Goal: Obtain resource: Download file/media

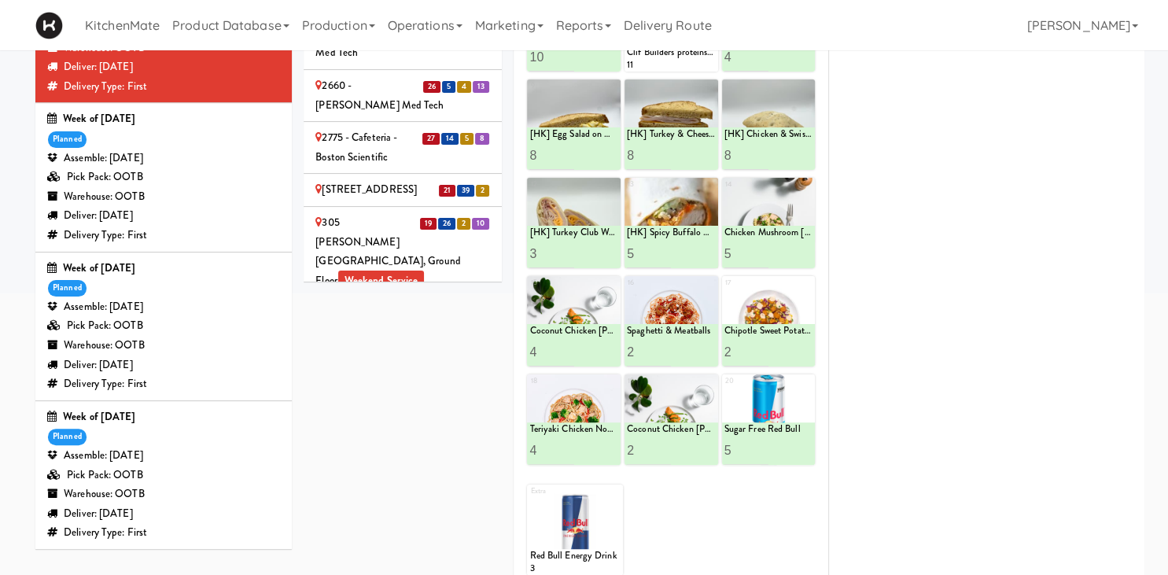
scroll to position [547, 0]
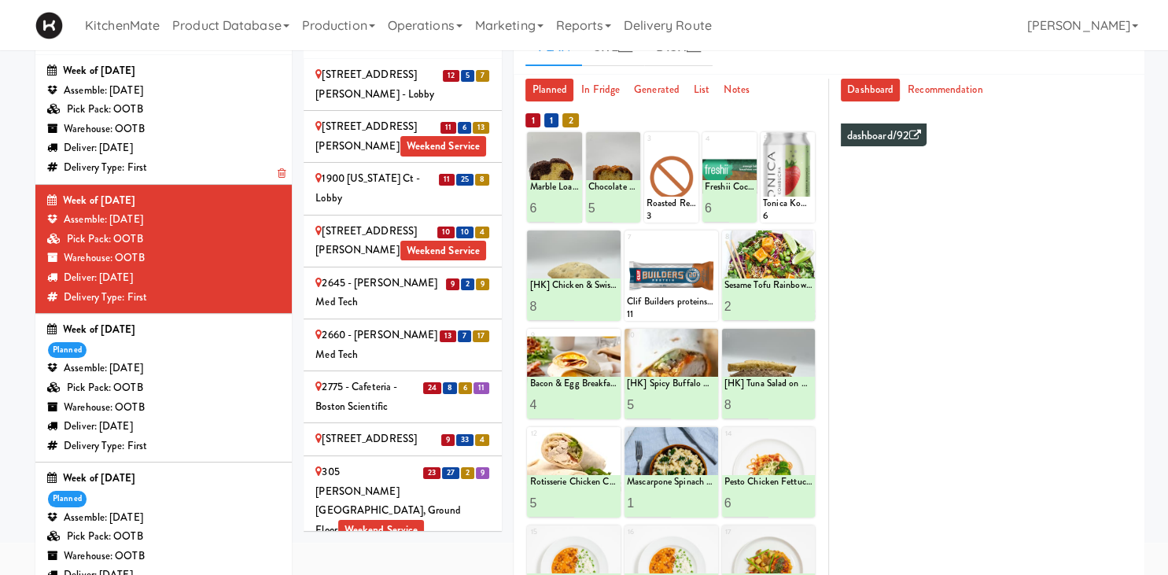
scroll to position [437, 0]
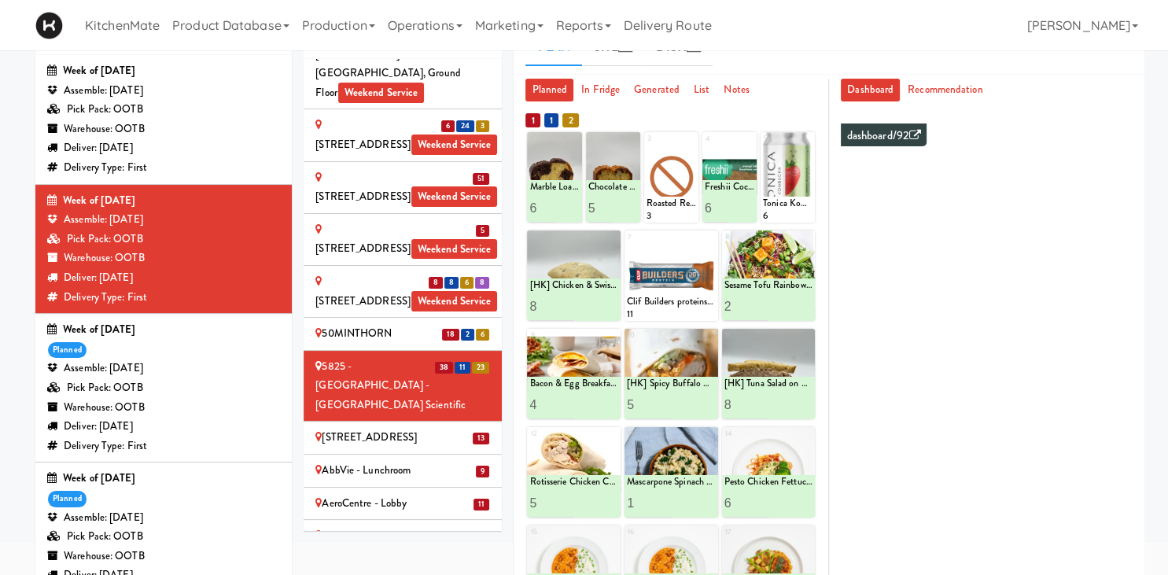
click at [219, 359] on div "Assemble: Wednesday Oct 08, 2025" at bounding box center [163, 369] width 233 height 20
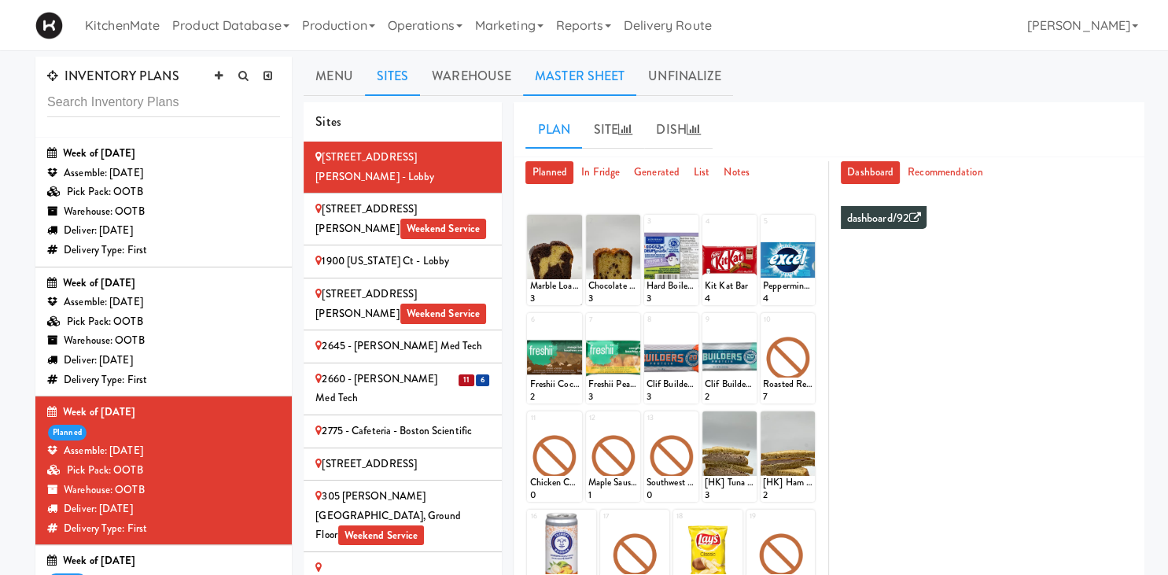
click at [599, 70] on link "Master Sheet" at bounding box center [579, 76] width 113 height 39
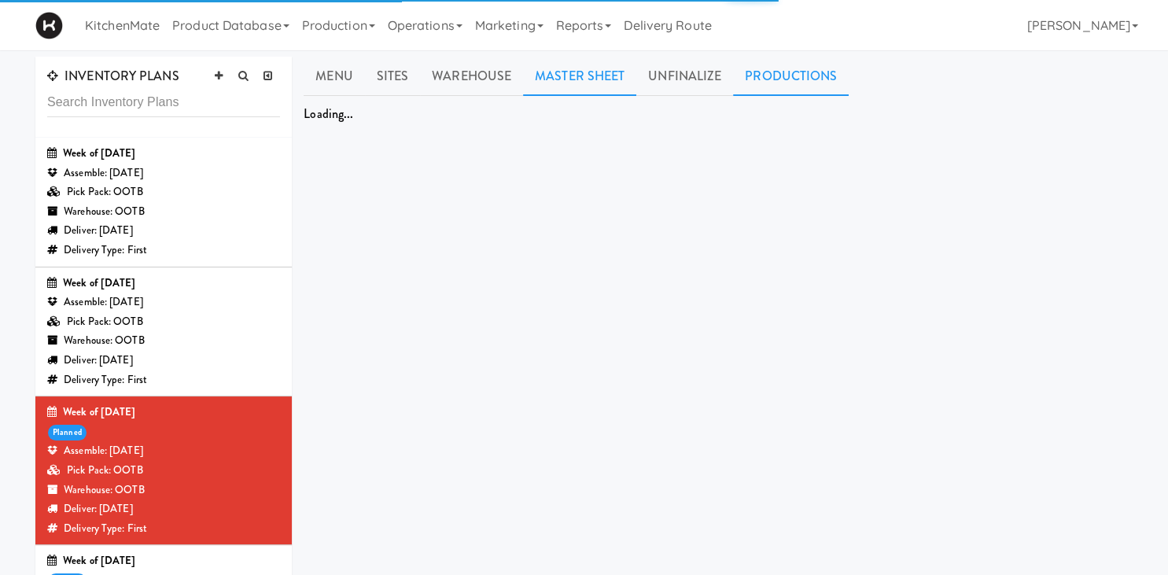
click at [816, 75] on link "Productions" at bounding box center [791, 76] width 116 height 39
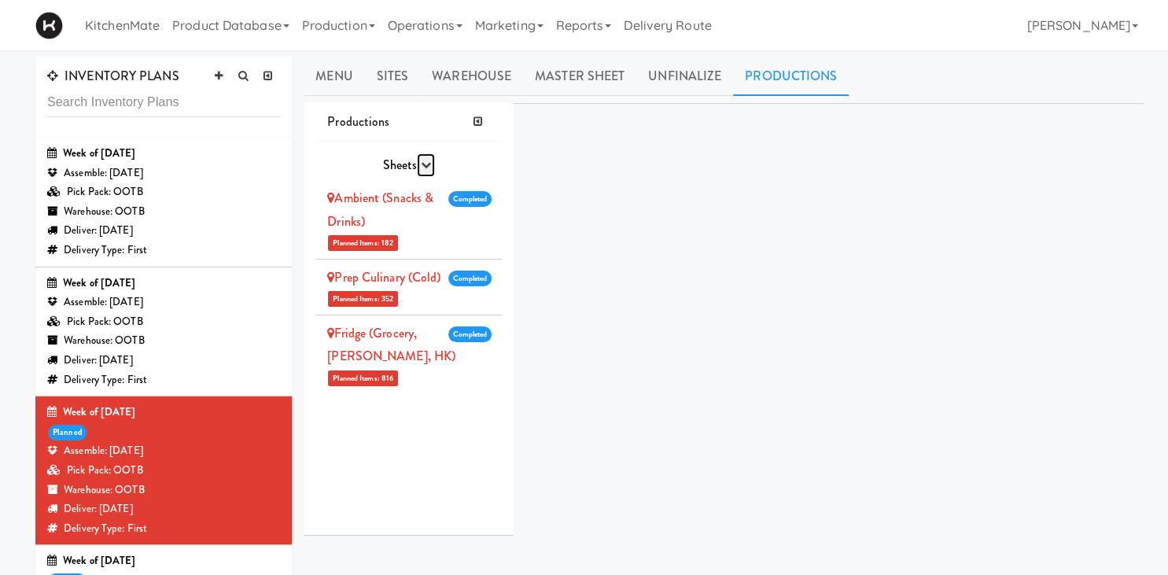
click at [425, 164] on icon "button" at bounding box center [426, 165] width 10 height 10
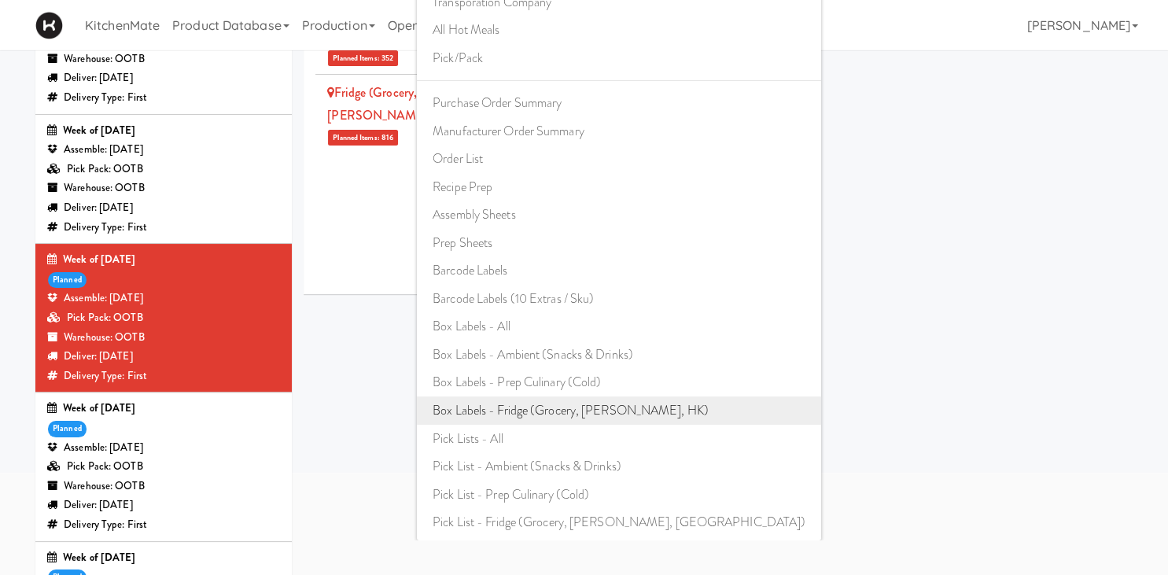
scroll to position [166, 0]
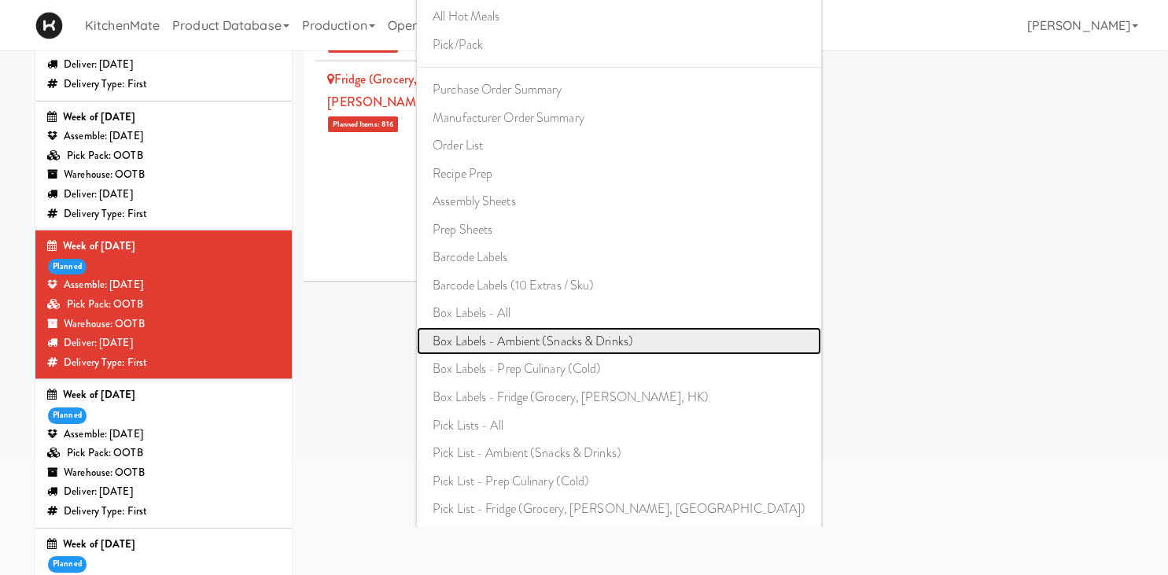
click at [584, 335] on link "Box Labels - Ambient (Snacks & Drinks)" at bounding box center [619, 341] width 404 height 28
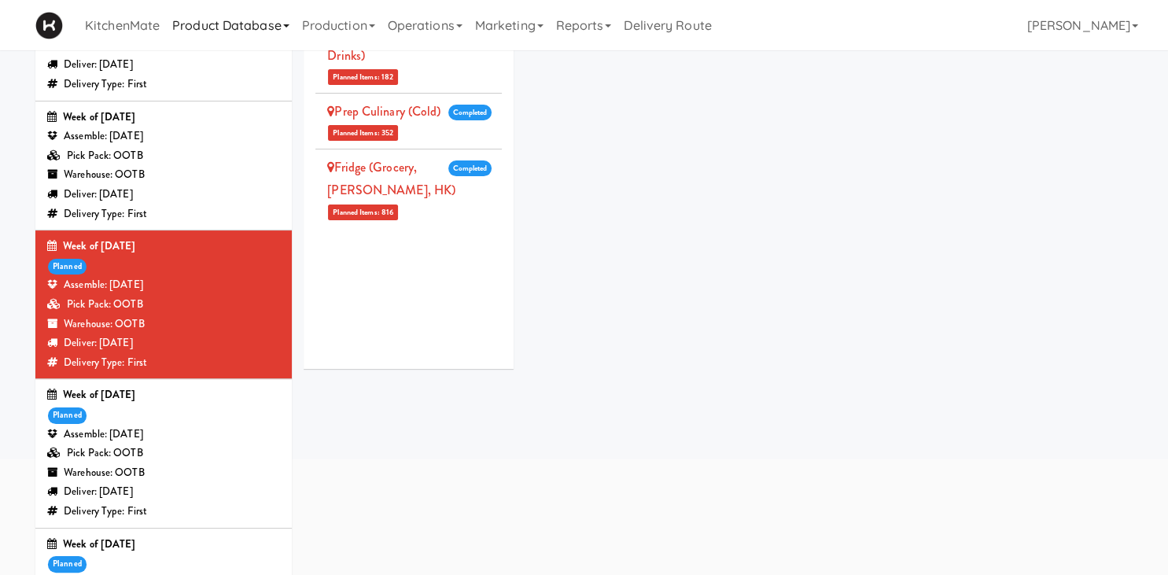
scroll to position [0, 0]
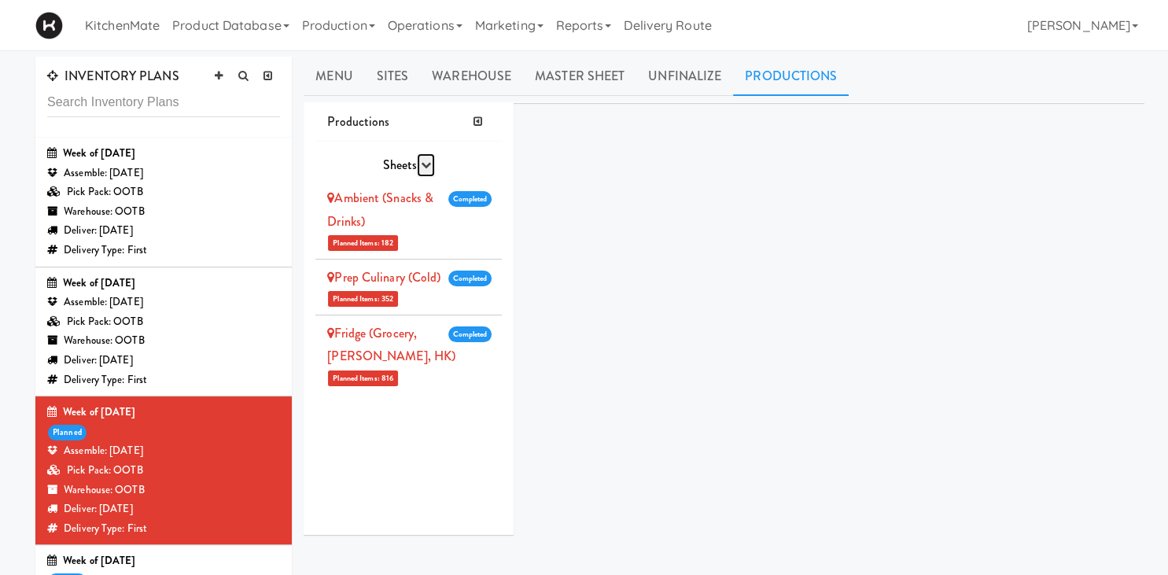
click at [431, 170] on button "button" at bounding box center [426, 165] width 18 height 24
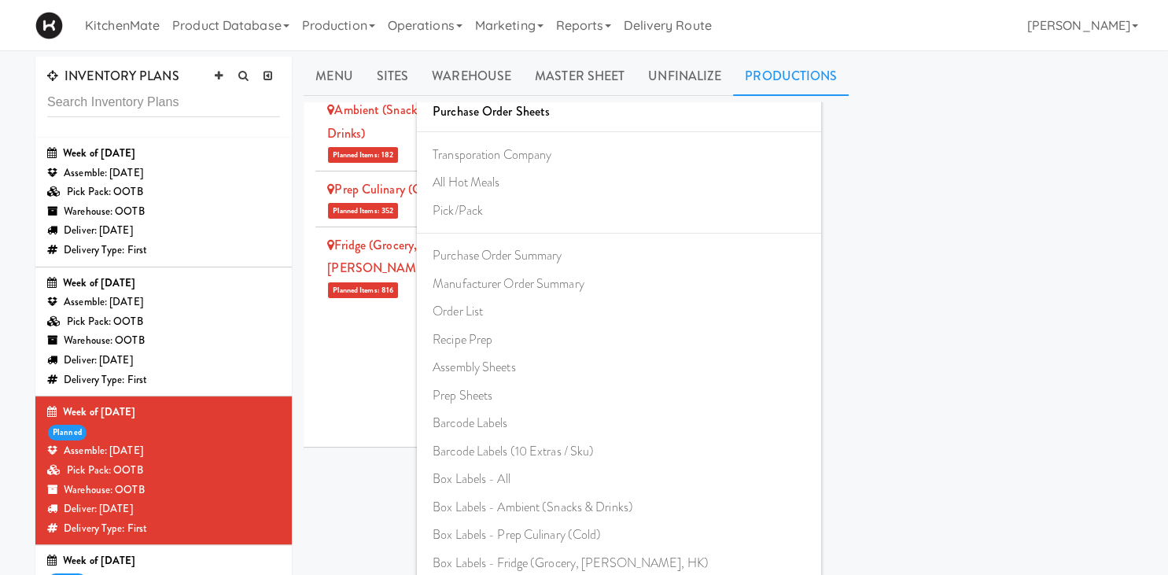
scroll to position [249, 0]
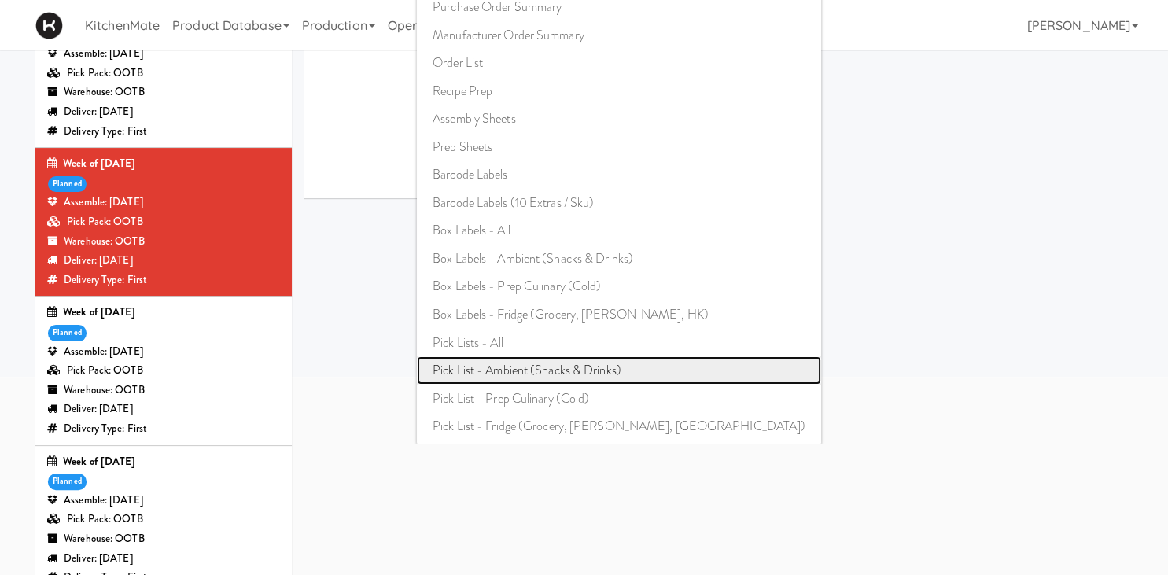
click at [609, 363] on link "Pick List - Ambient (Snacks & Drinks)" at bounding box center [619, 370] width 404 height 28
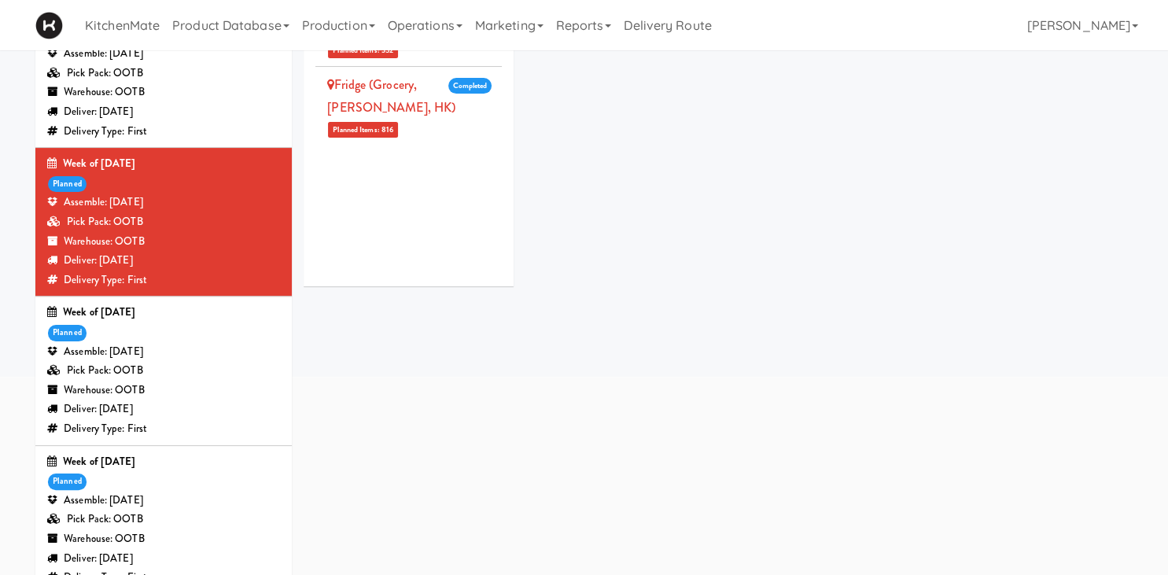
scroll to position [0, 0]
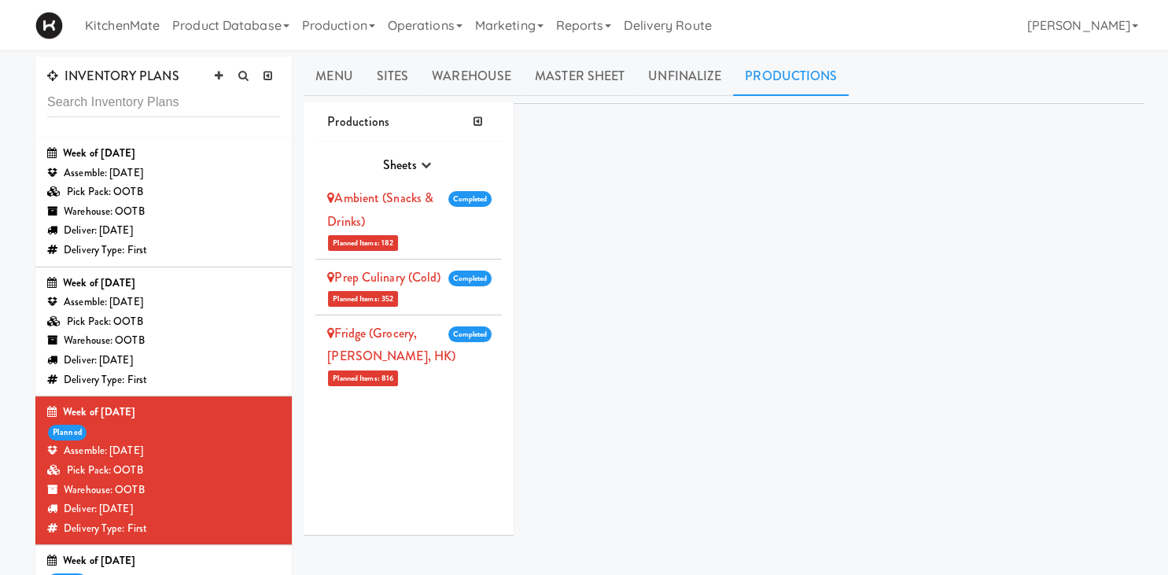
click at [459, 277] on span "Completed" at bounding box center [470, 279] width 44 height 16
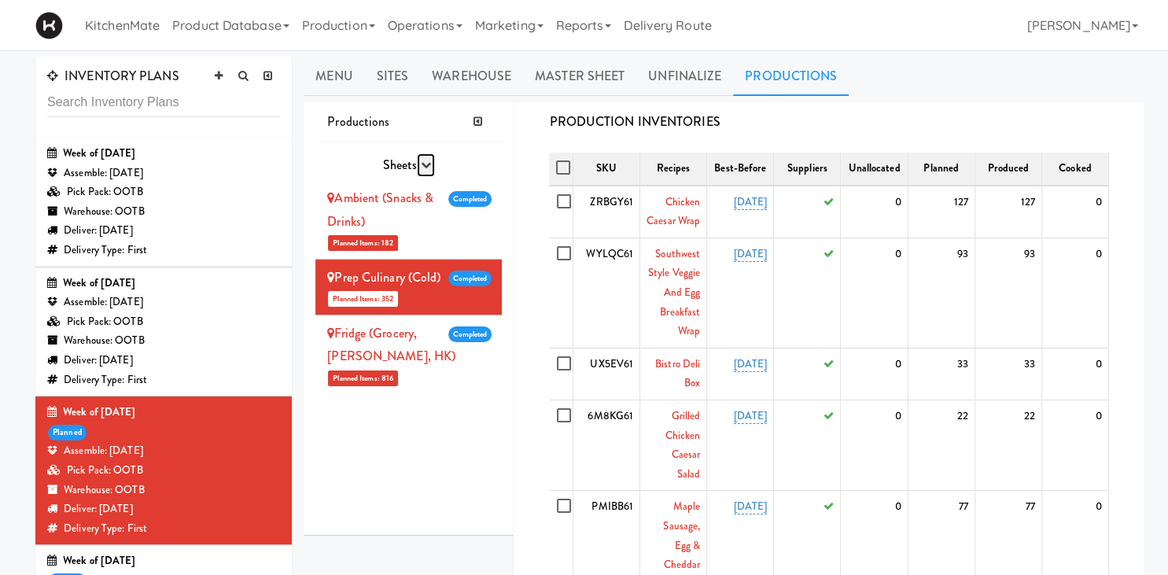
click at [429, 164] on icon "button" at bounding box center [426, 165] width 10 height 10
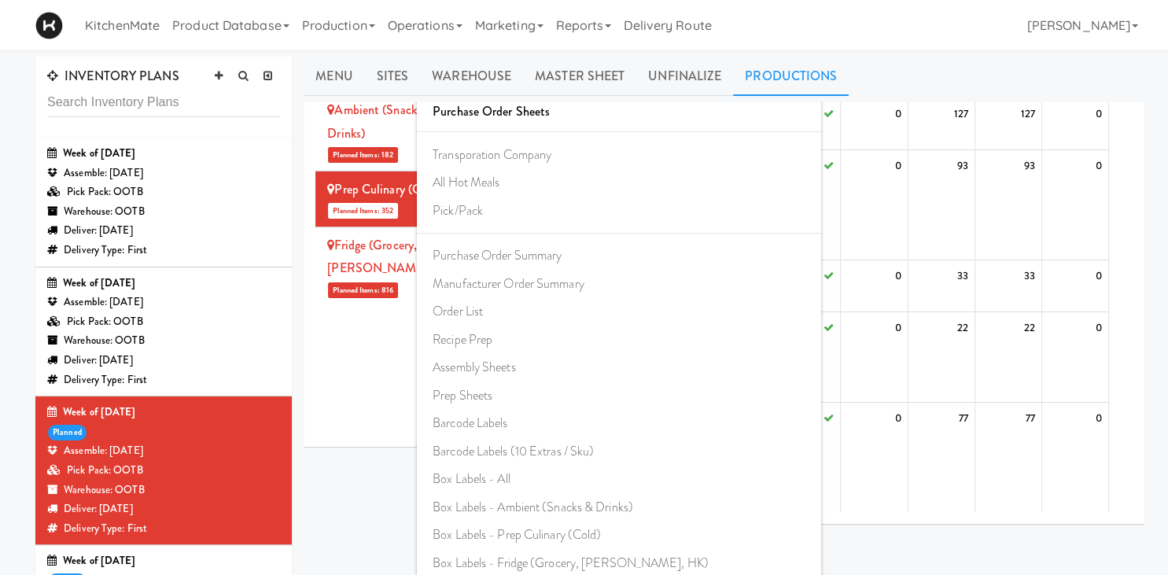
scroll to position [166, 0]
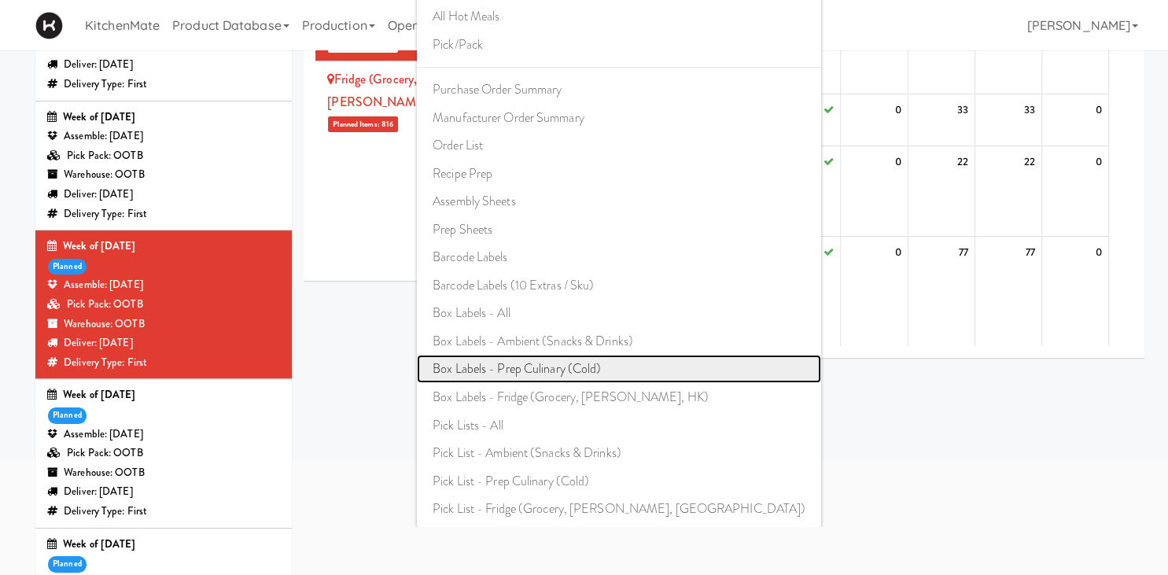
click at [586, 365] on link "Box Labels - Prep Culinary (Cold)" at bounding box center [619, 369] width 404 height 28
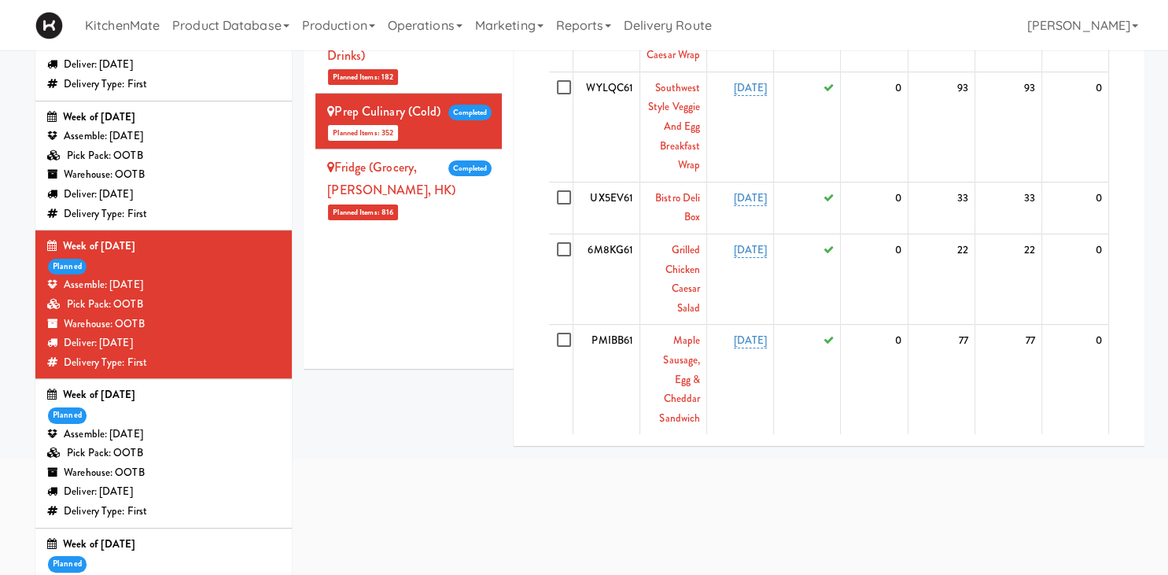
scroll to position [0, 0]
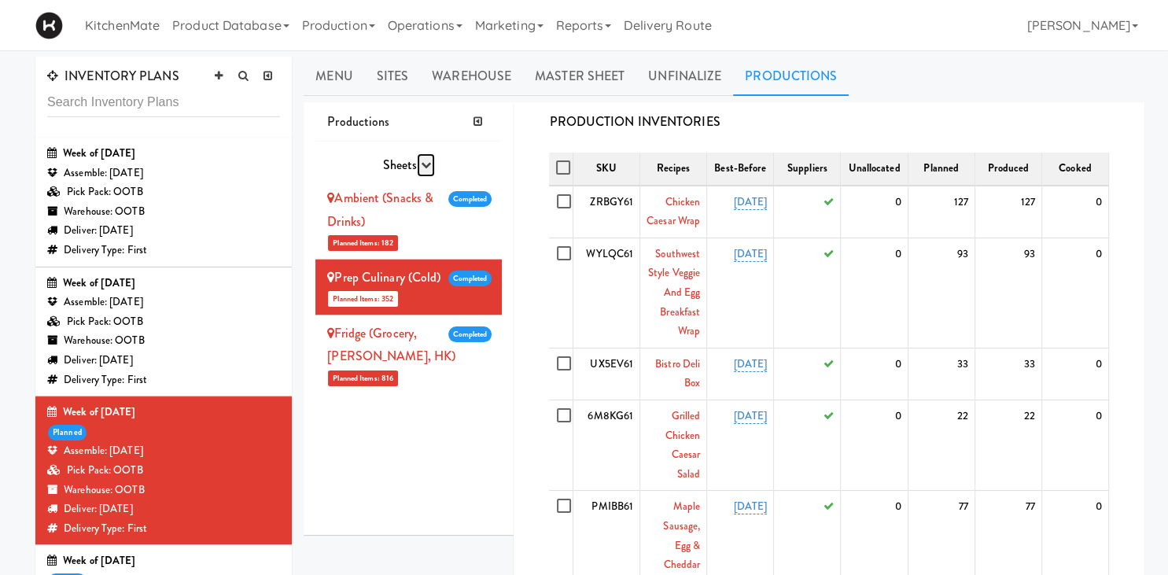
click at [422, 163] on icon "button" at bounding box center [426, 165] width 10 height 10
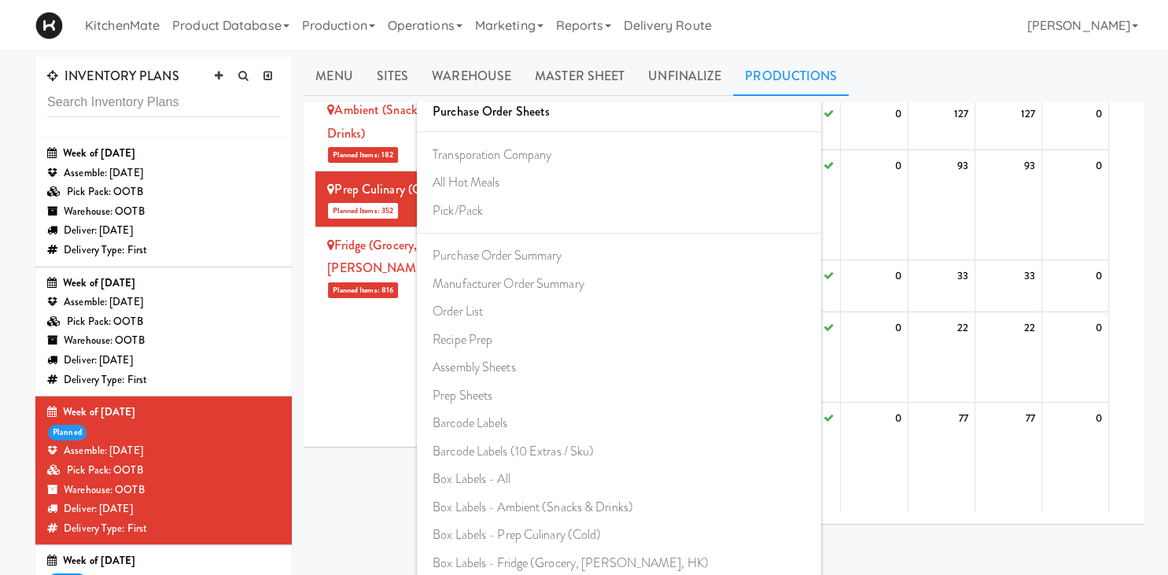
scroll to position [249, 0]
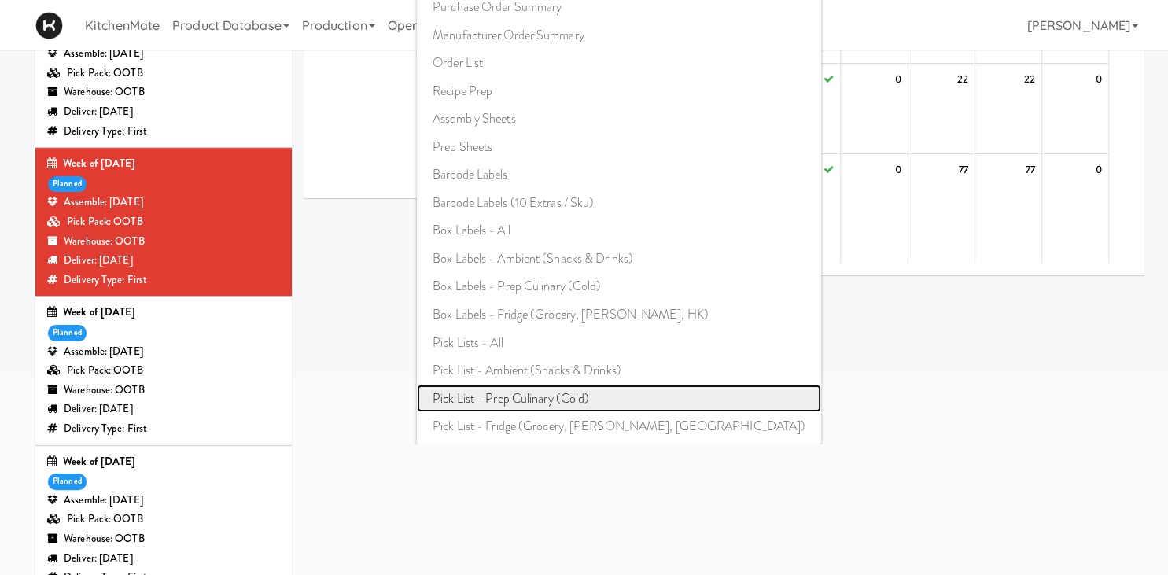
click at [594, 395] on link "Pick List - Prep Culinary (Cold)" at bounding box center [619, 399] width 404 height 28
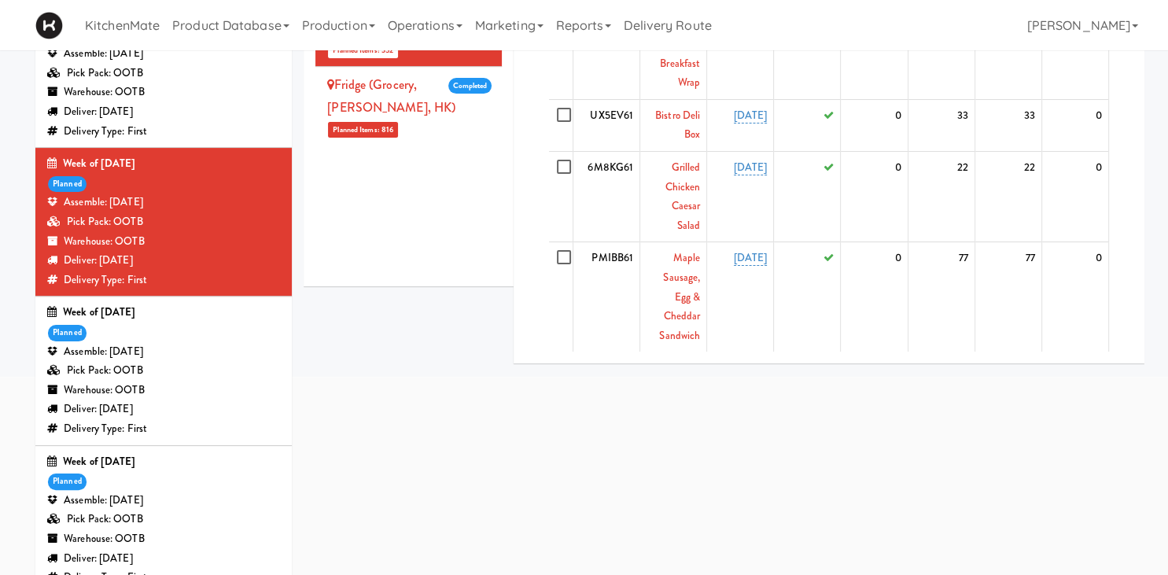
scroll to position [0, 0]
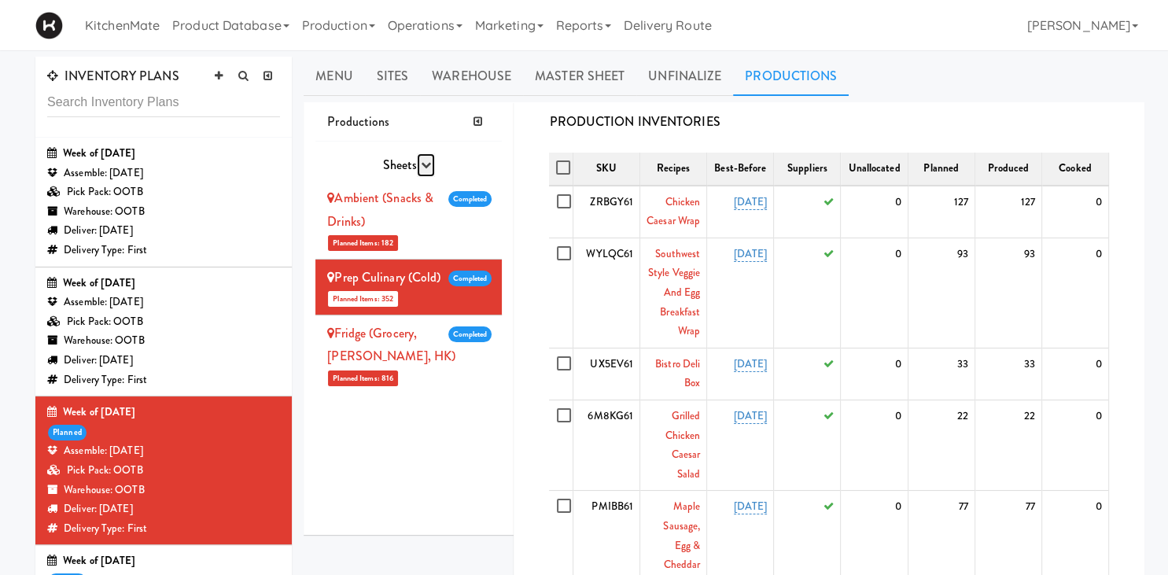
click at [421, 162] on icon "button" at bounding box center [426, 165] width 10 height 10
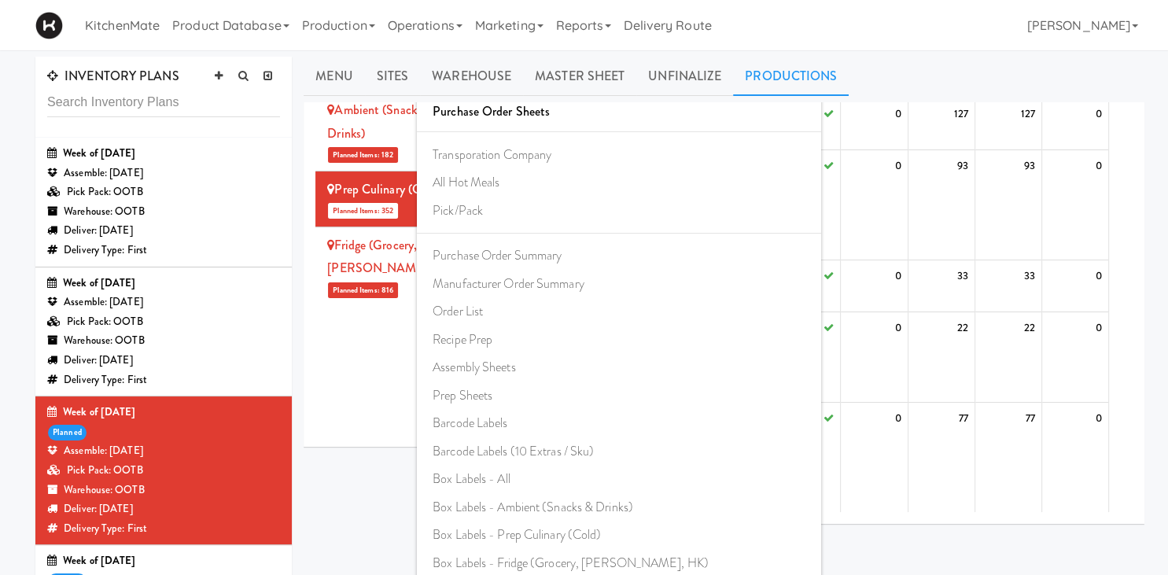
scroll to position [362, 0]
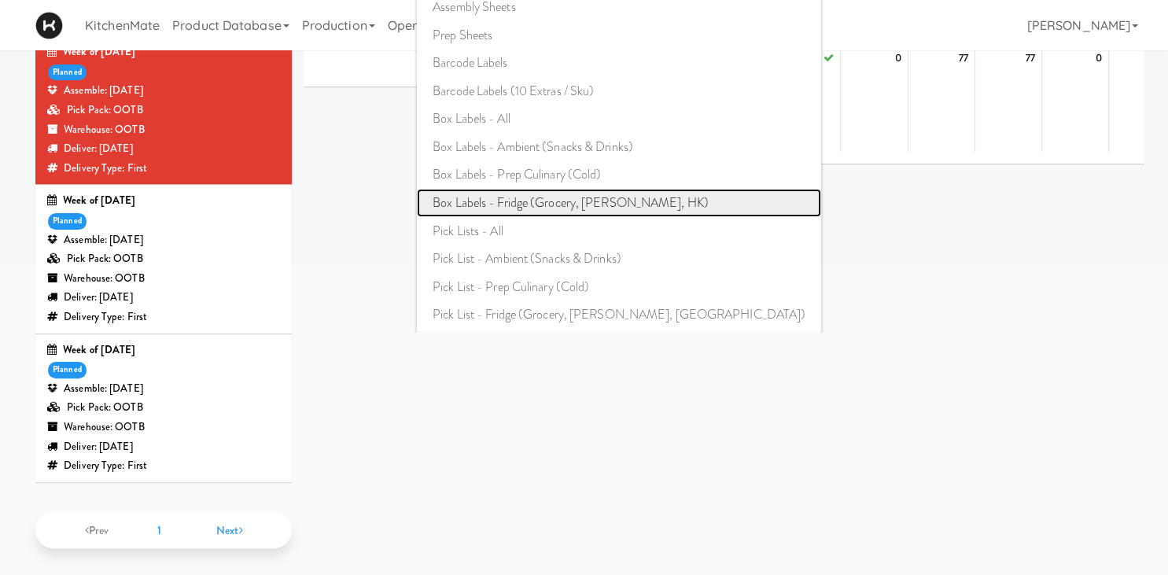
click at [590, 193] on link "Box Labels - Fridge (Grocery, Bev, HK)" at bounding box center [619, 203] width 404 height 28
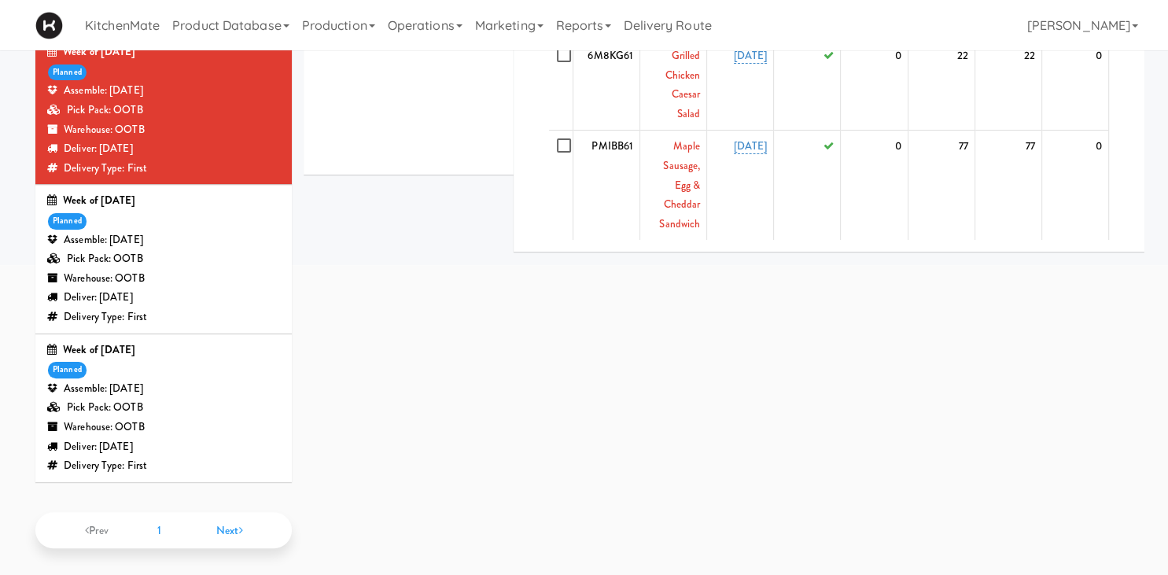
scroll to position [0, 0]
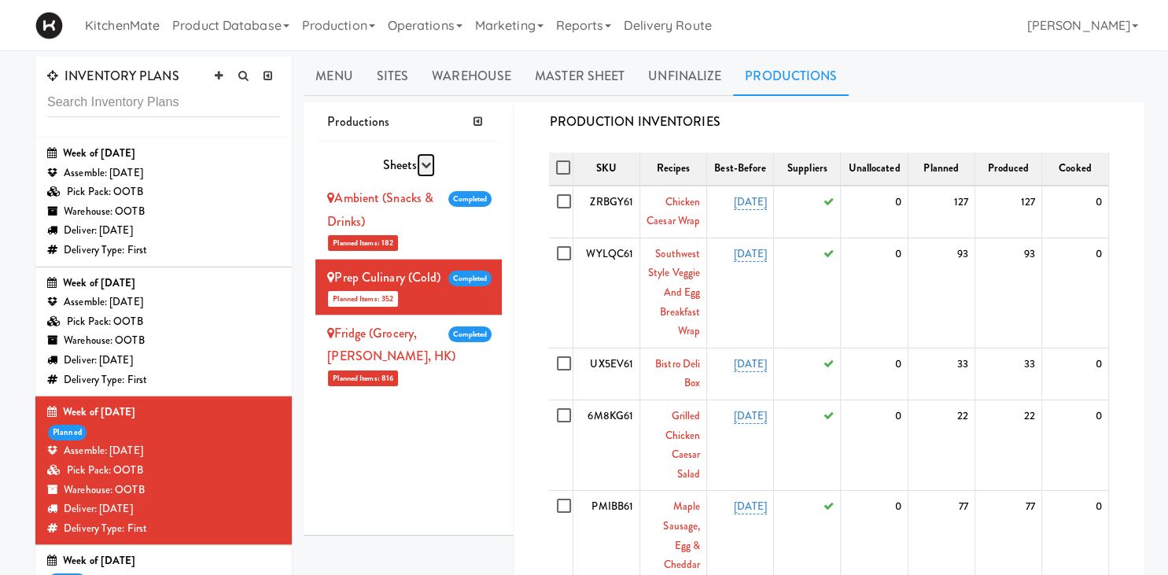
click at [426, 164] on icon "button" at bounding box center [426, 165] width 10 height 10
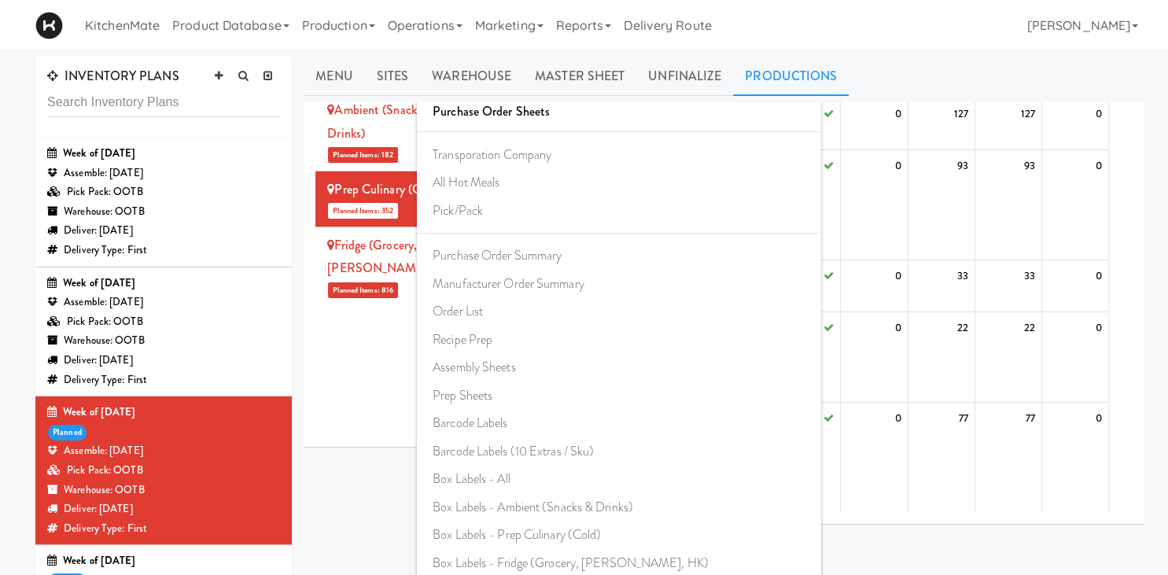
scroll to position [249, 0]
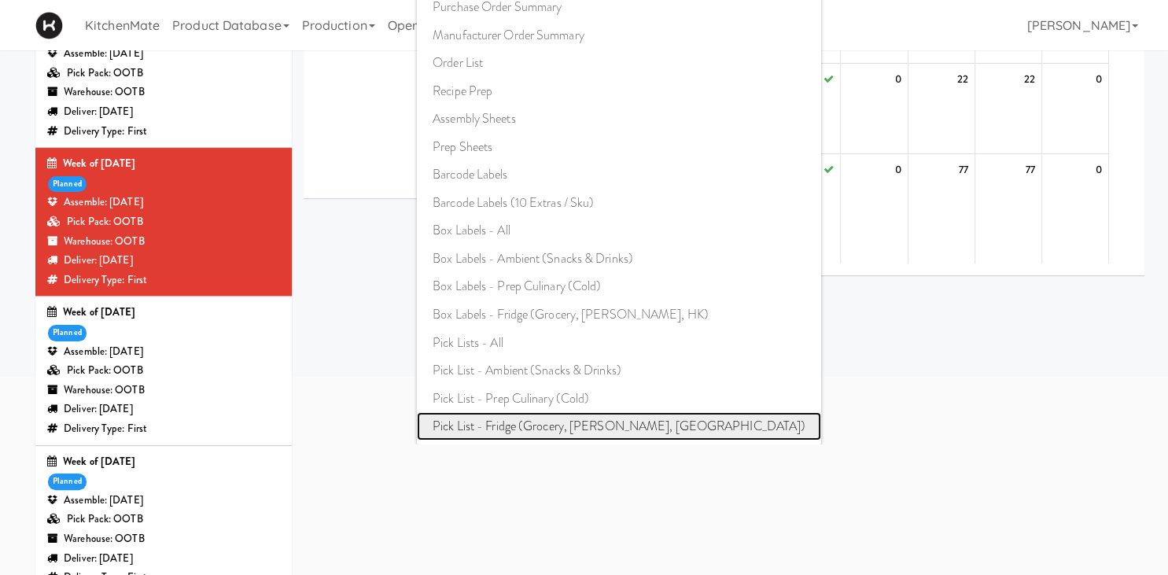
click at [594, 428] on link "Pick List - Fridge (Grocery, Bev, HK)" at bounding box center [619, 426] width 404 height 28
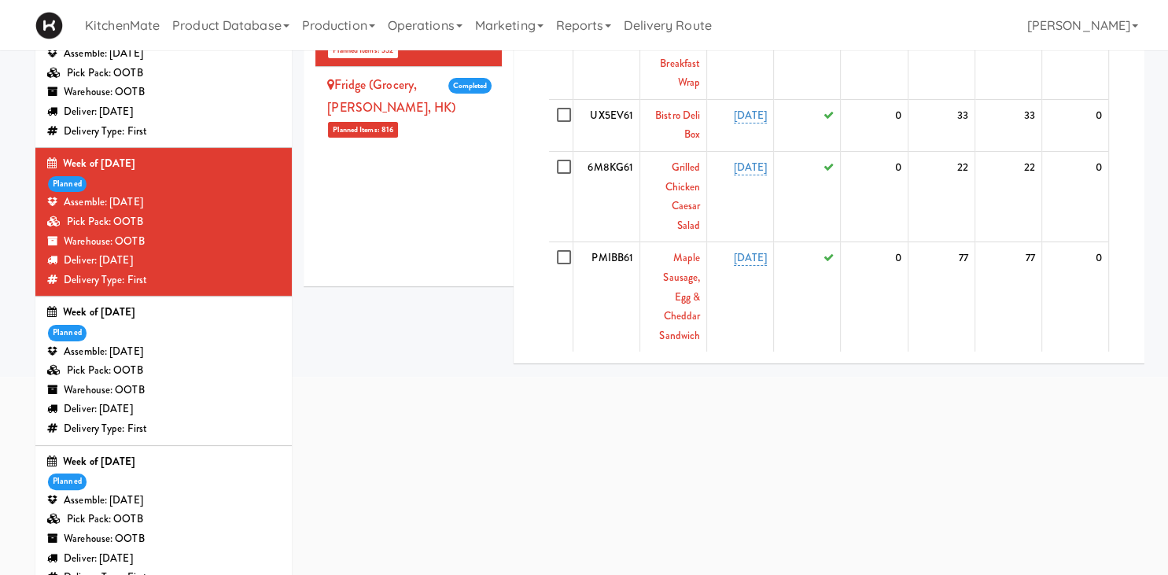
scroll to position [0, 0]
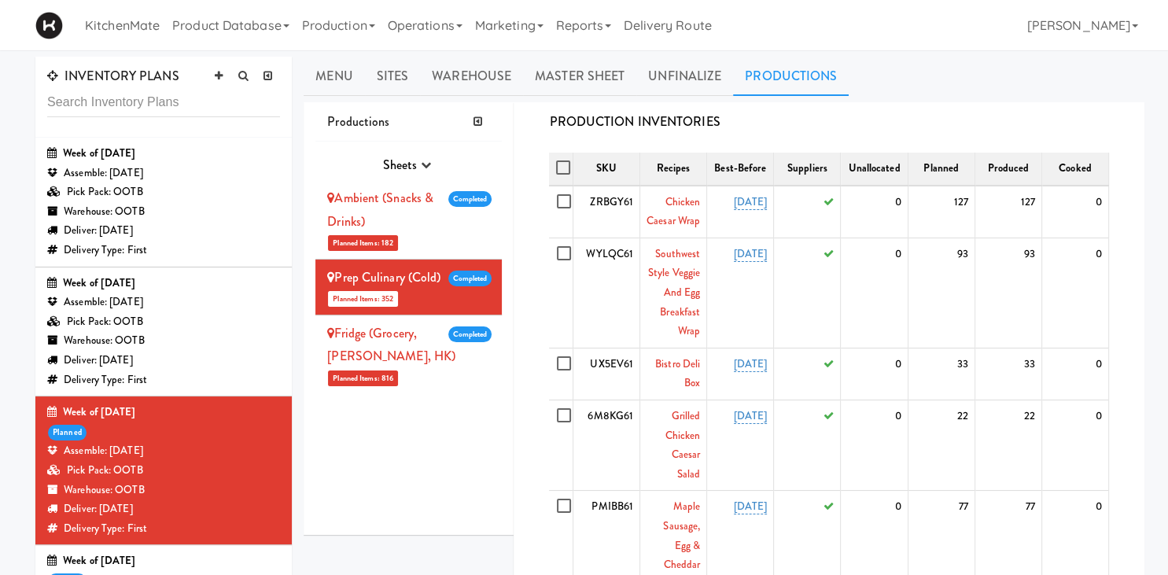
click at [234, 347] on div "Warehouse: OOTB" at bounding box center [163, 341] width 233 height 20
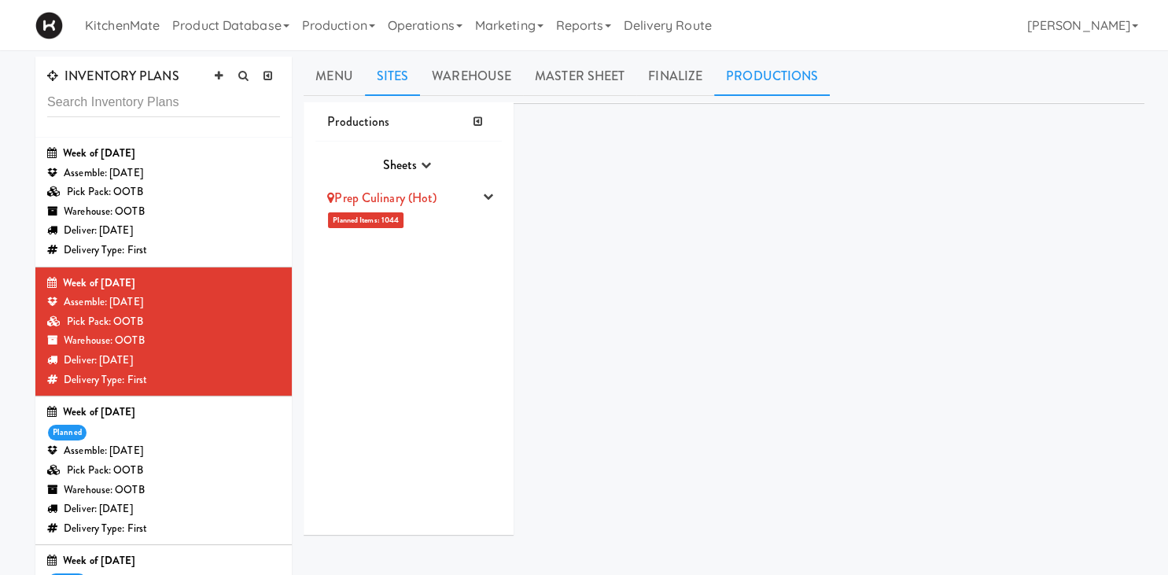
click at [382, 76] on link "Sites" at bounding box center [393, 76] width 56 height 39
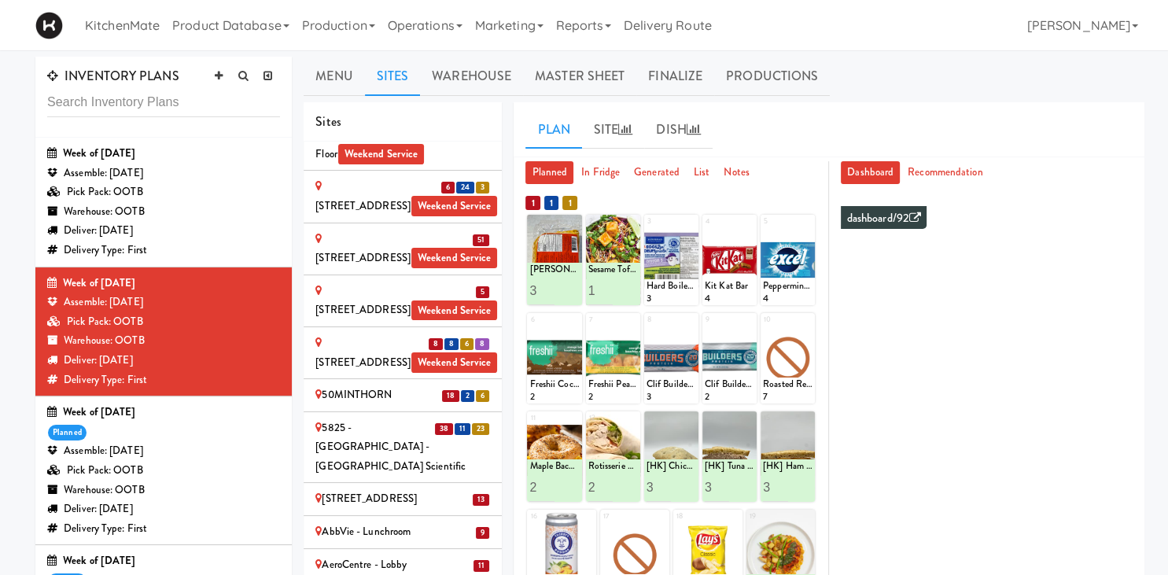
scroll to position [437, 0]
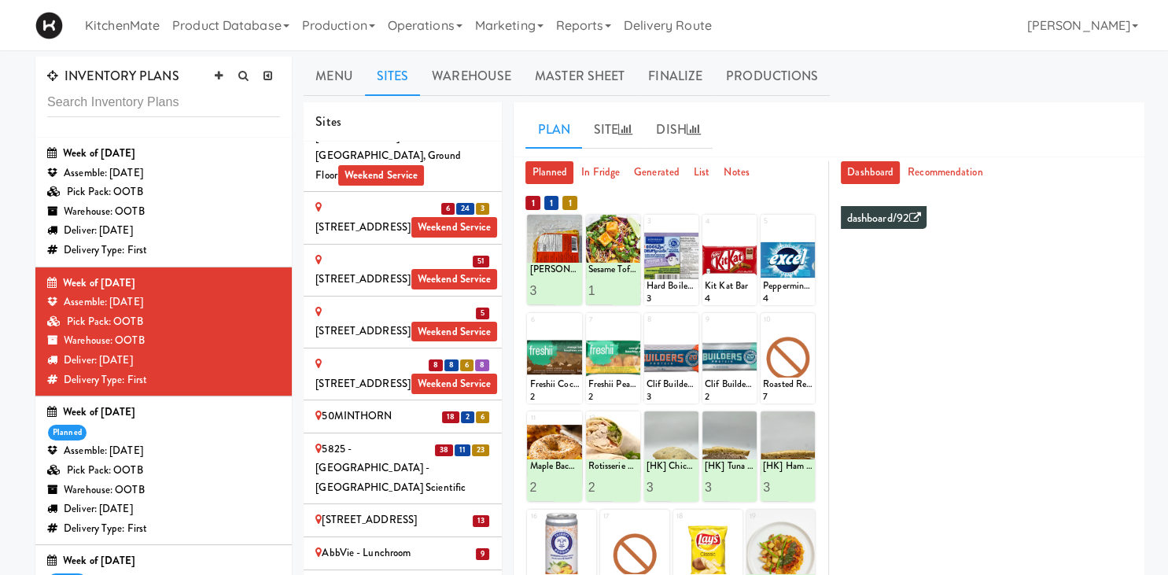
click at [442, 440] on div "5825 - [GEOGRAPHIC_DATA] - [GEOGRAPHIC_DATA] Scientific" at bounding box center [402, 469] width 175 height 58
